Goal: Check status: Check status

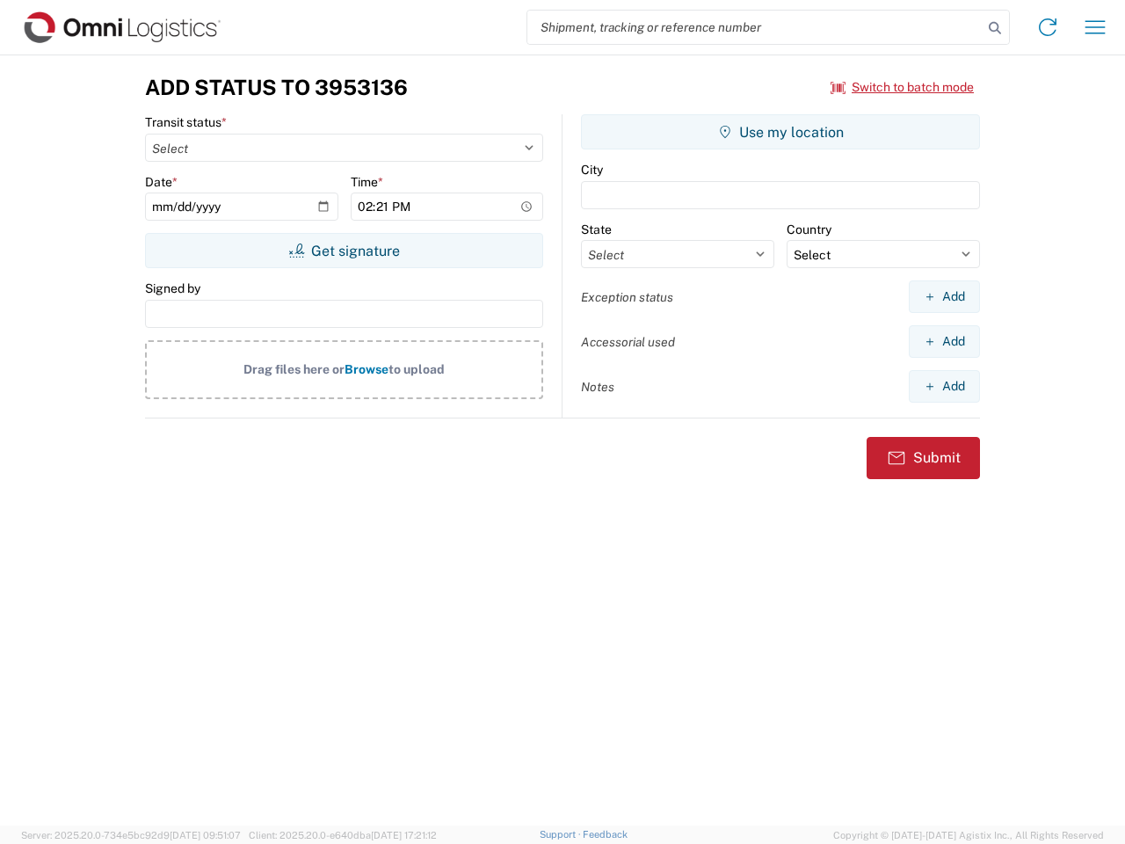
click at [755, 27] on input "search" at bounding box center [754, 27] width 455 height 33
click at [995, 28] on icon at bounding box center [994, 28] width 25 height 25
click at [1047, 27] on icon at bounding box center [1047, 27] width 28 height 28
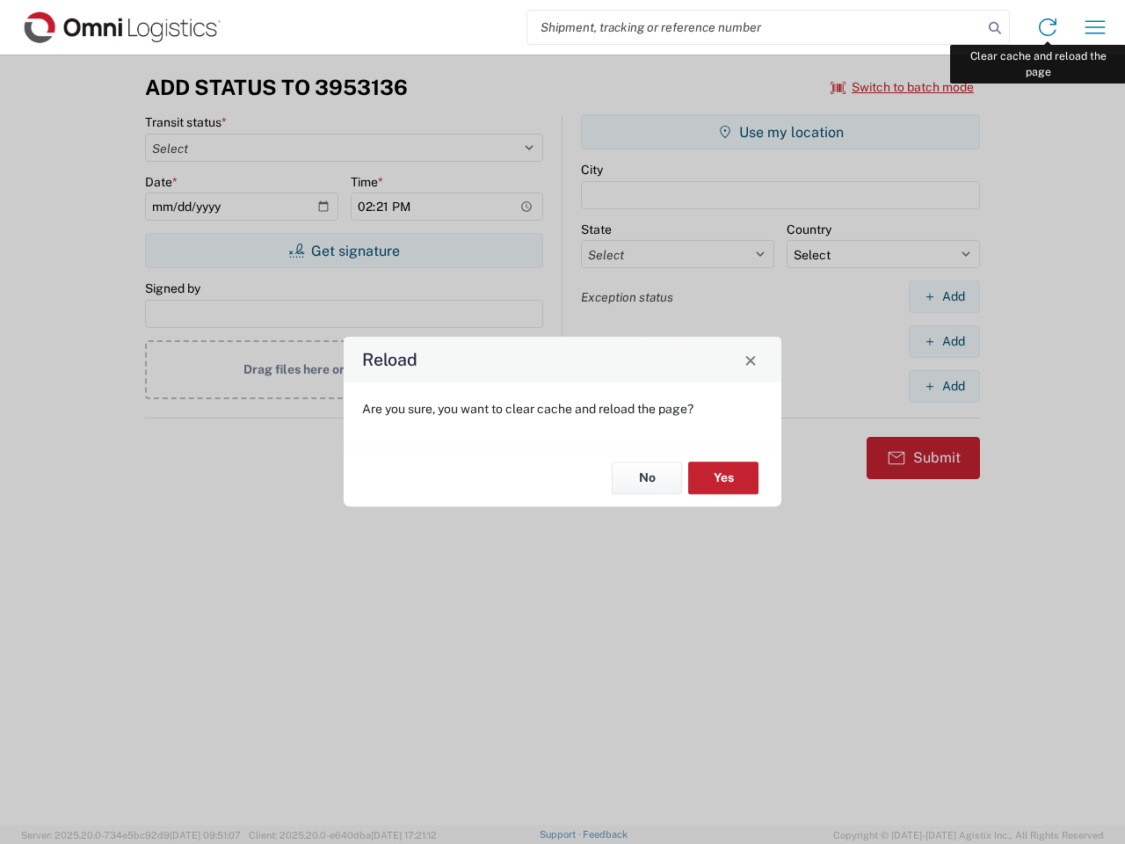
click at [1095, 27] on div "Reload Are you sure, you want to clear cache and reload the page? No Yes" at bounding box center [562, 422] width 1125 height 844
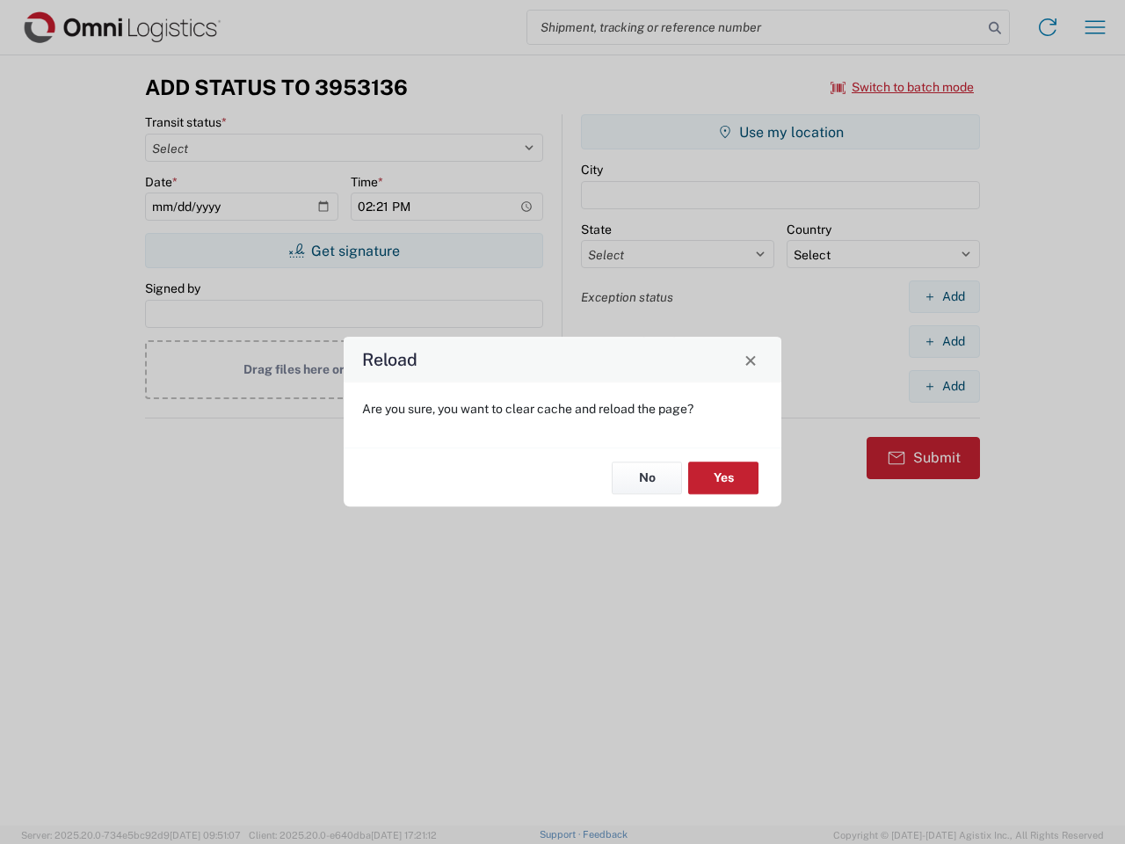
click at [902, 87] on div "Reload Are you sure, you want to clear cache and reload the page? No Yes" at bounding box center [562, 422] width 1125 height 844
click at [344, 250] on div "Reload Are you sure, you want to clear cache and reload the page? No Yes" at bounding box center [562, 422] width 1125 height 844
click at [780, 132] on div "Reload Are you sure, you want to clear cache and reload the page? No Yes" at bounding box center [562, 422] width 1125 height 844
click at [944, 296] on div "Reload Are you sure, you want to clear cache and reload the page? No Yes" at bounding box center [562, 422] width 1125 height 844
click at [944, 341] on div "Reload Are you sure, you want to clear cache and reload the page? No Yes" at bounding box center [562, 422] width 1125 height 844
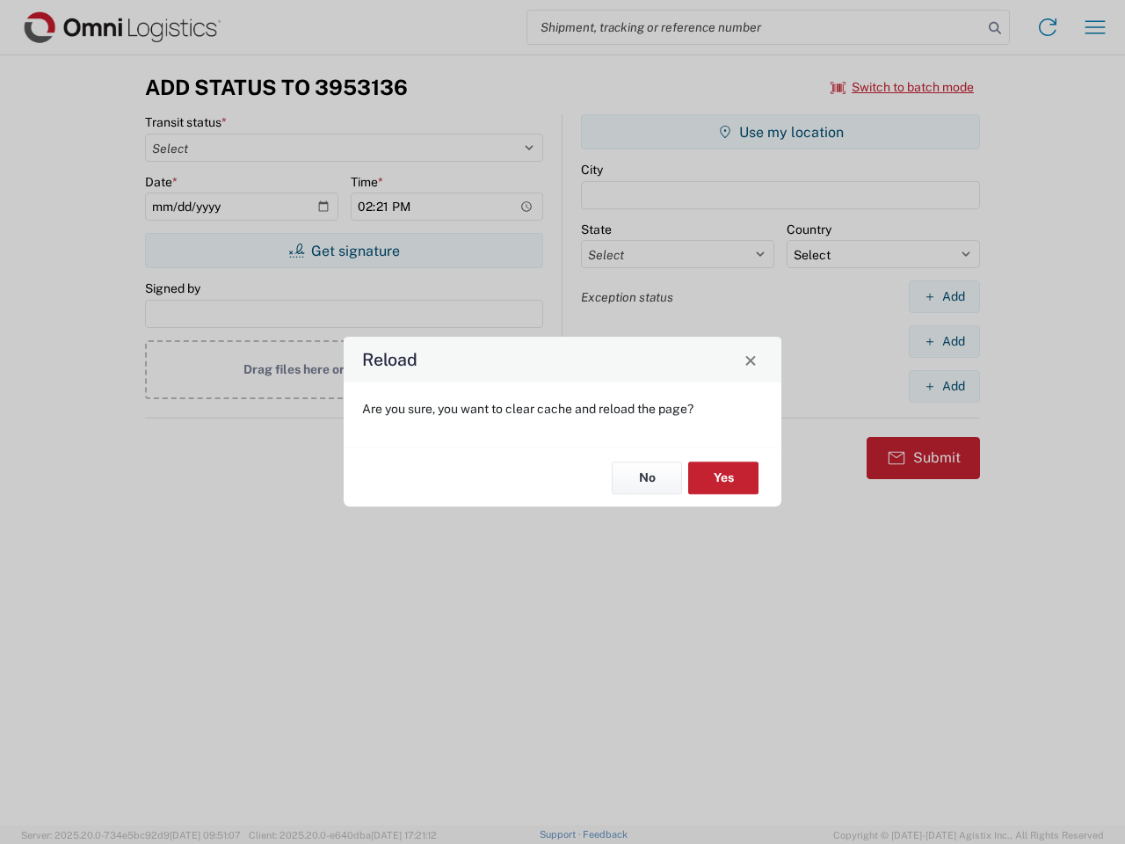
click at [944, 386] on div "Reload Are you sure, you want to clear cache and reload the page? No Yes" at bounding box center [562, 422] width 1125 height 844
